Goal: Navigation & Orientation: Find specific page/section

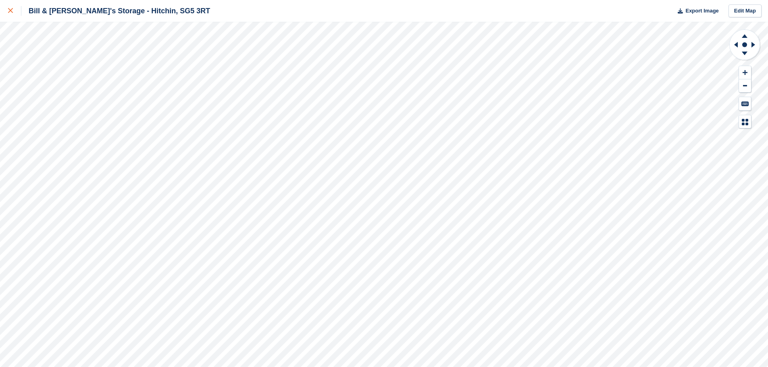
click at [16, 9] on div at bounding box center [14, 11] width 13 height 10
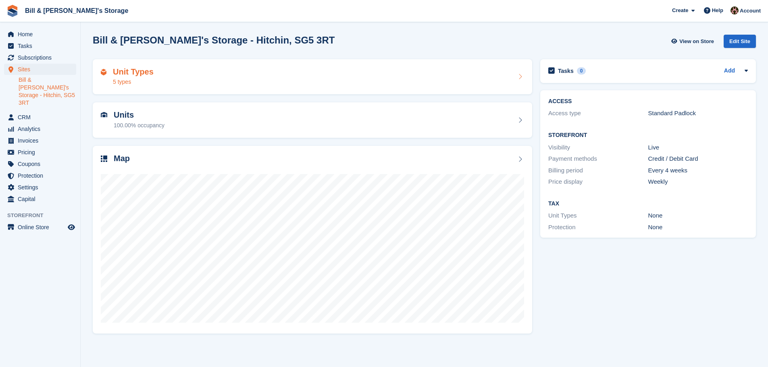
click at [129, 76] on h2 "Unit Types" at bounding box center [133, 71] width 41 height 9
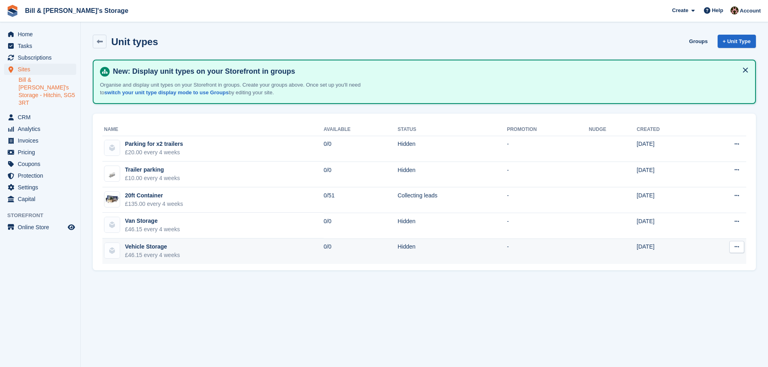
click at [741, 247] on button at bounding box center [736, 247] width 15 height 12
click at [710, 261] on p "Edit unit type" at bounding box center [705, 263] width 70 height 10
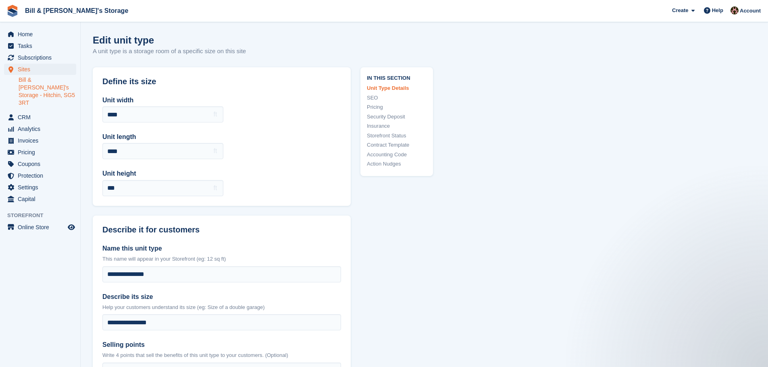
click at [21, 27] on div "Home Tasks Subscriptions Subscriptions Subscriptions Contracts Price increases …" at bounding box center [40, 115] width 80 height 180
click at [21, 31] on span "Home" at bounding box center [42, 34] width 48 height 11
